Goal: Task Accomplishment & Management: Manage account settings

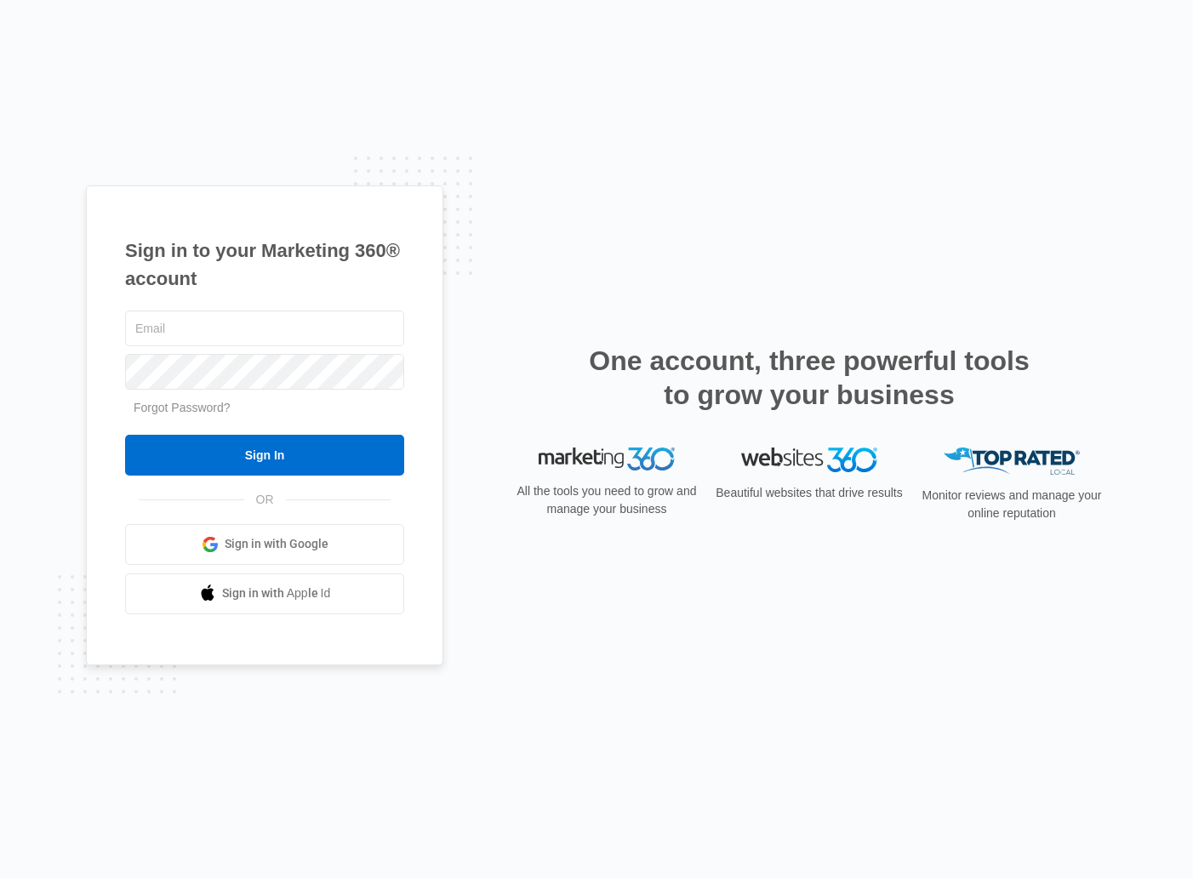
type input "[PERSON_NAME][EMAIL_ADDRESS][DOMAIN_NAME]"
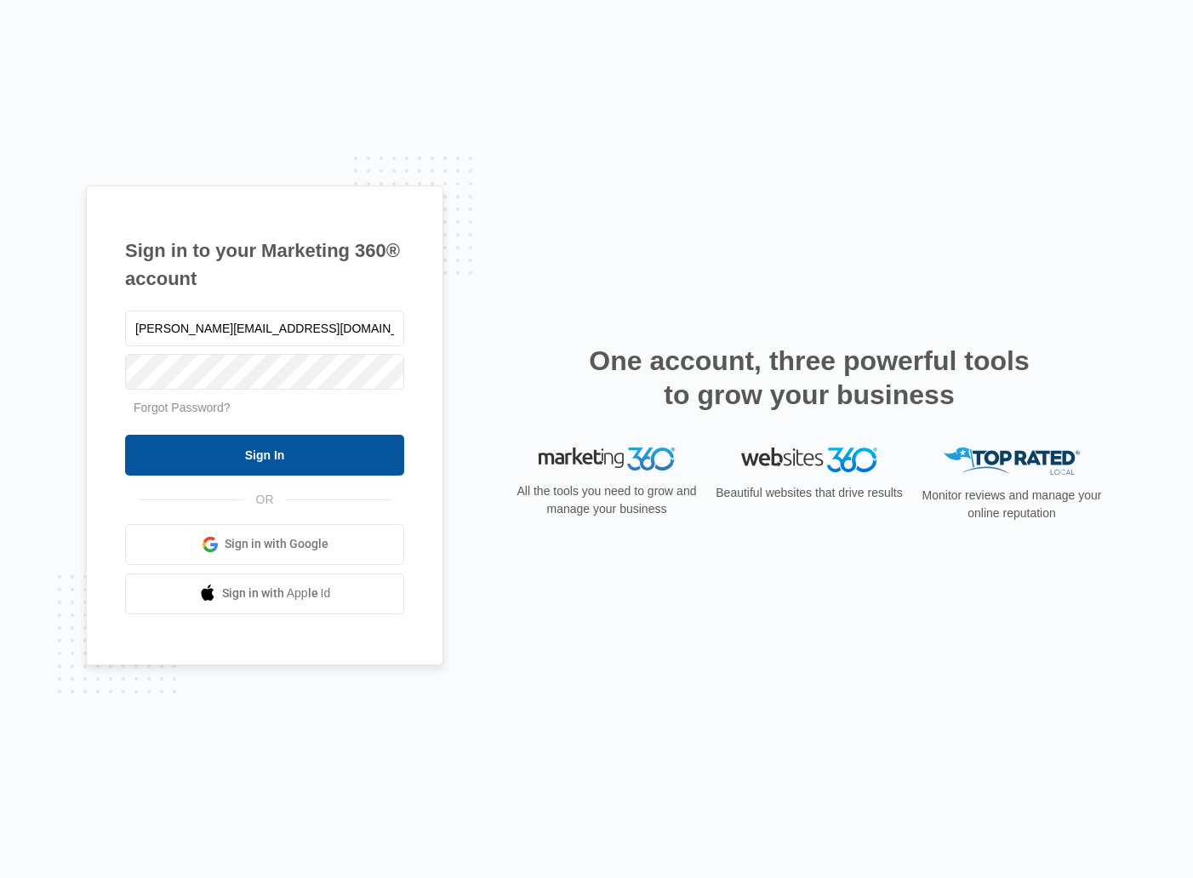
click at [285, 443] on input "Sign In" at bounding box center [264, 455] width 279 height 41
